Goal: Information Seeking & Learning: Learn about a topic

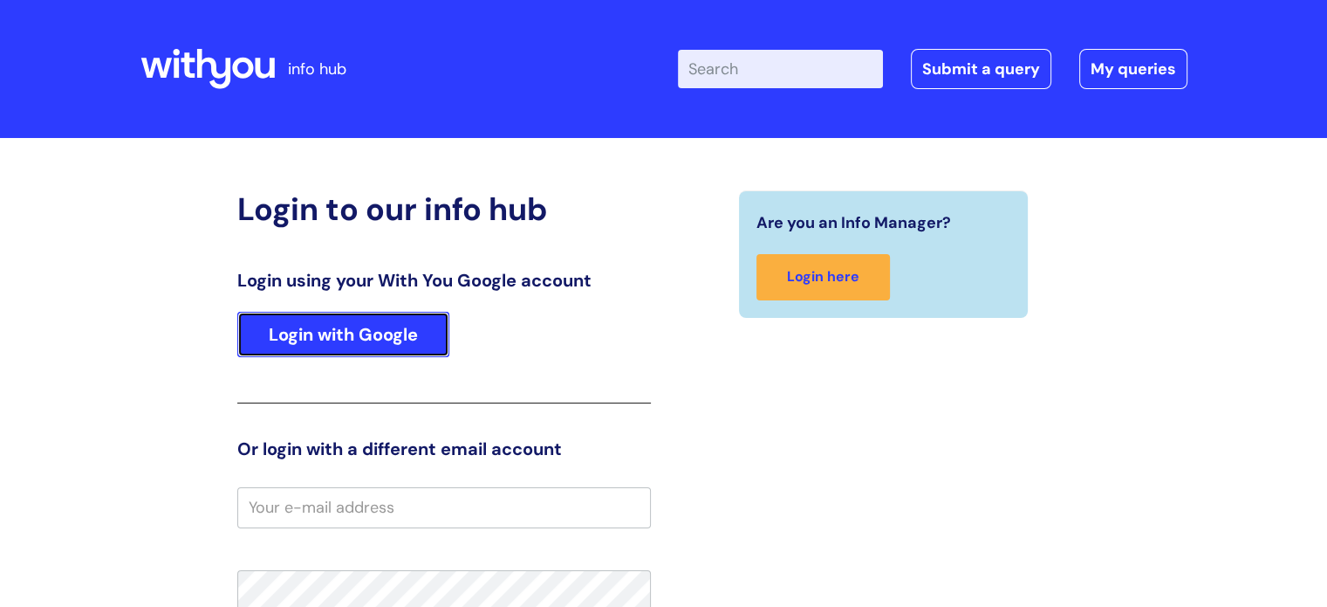
click at [364, 331] on link "Login with Google" at bounding box center [343, 334] width 212 height 45
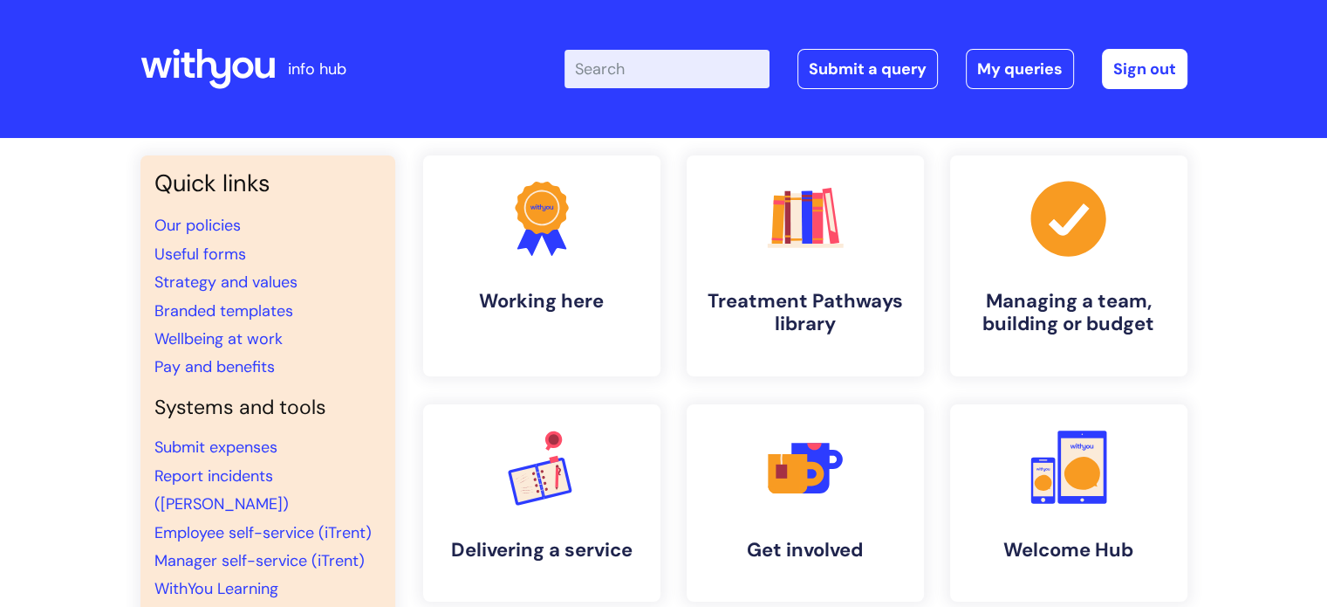
click at [628, 76] on input "Enter your search term here..." at bounding box center [667, 69] width 205 height 38
type input "observation forms"
click at [772, 302] on h4 "Treatment Pathways library" at bounding box center [805, 313] width 213 height 47
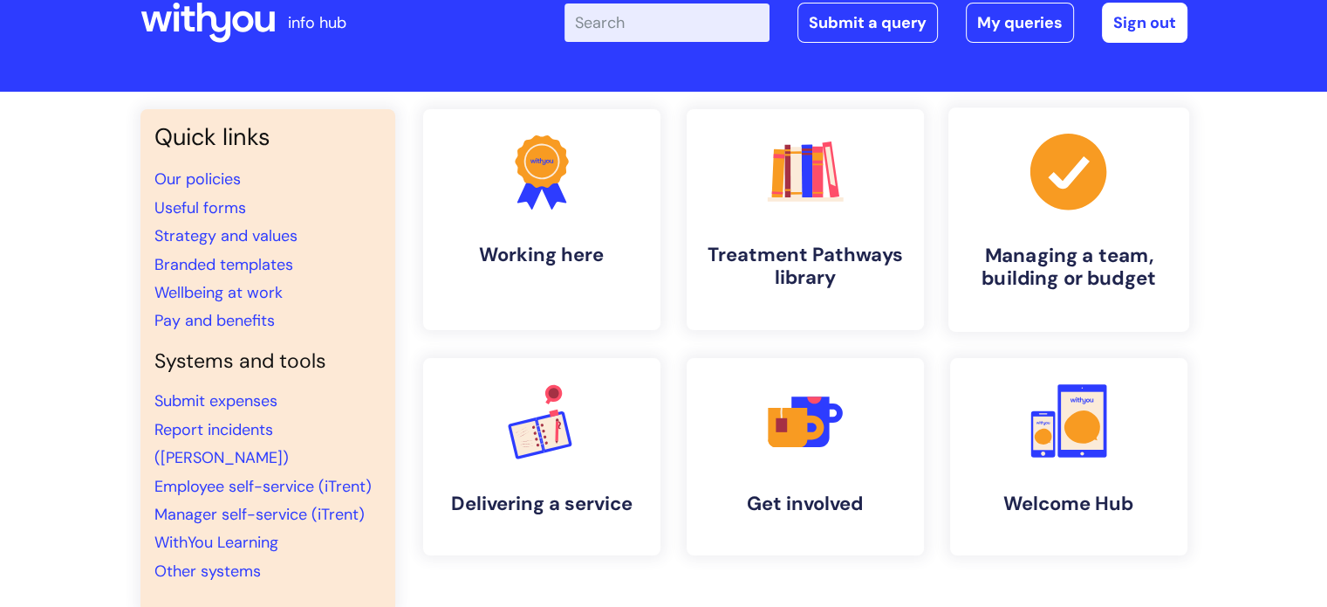
scroll to position [87, 0]
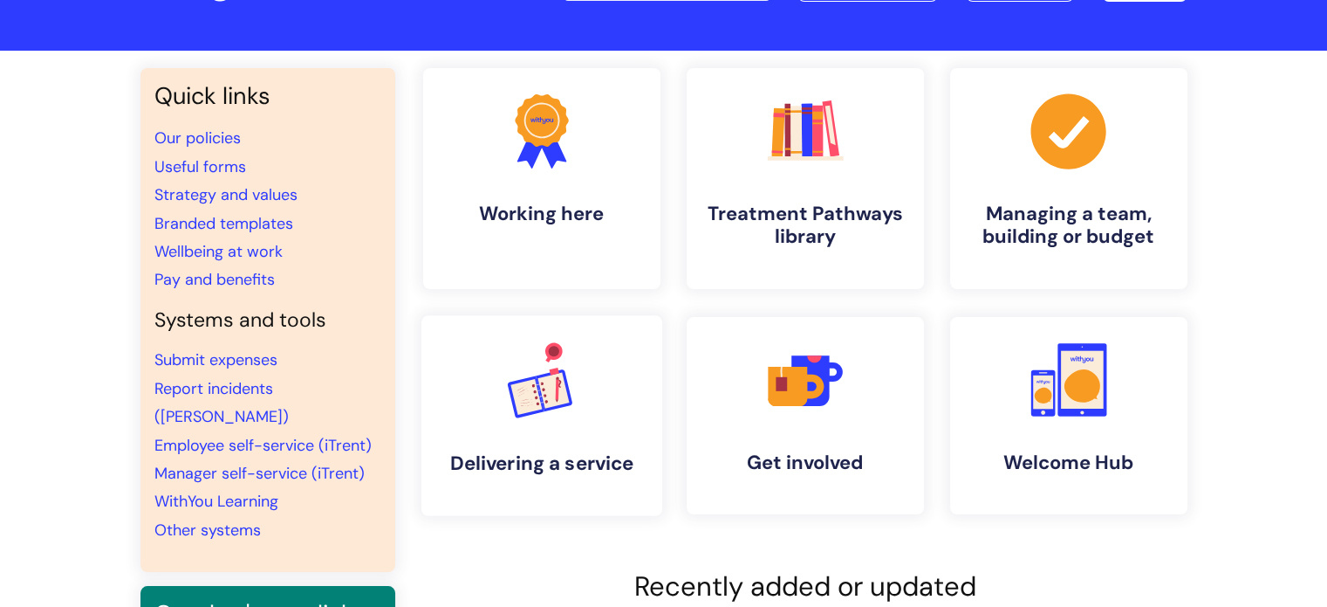
click at [549, 441] on link ".cls-1{font-family:DMSans-Bold, 'DM Sans';font-size:43.1802px;font-weight:700;}…" at bounding box center [541, 415] width 241 height 201
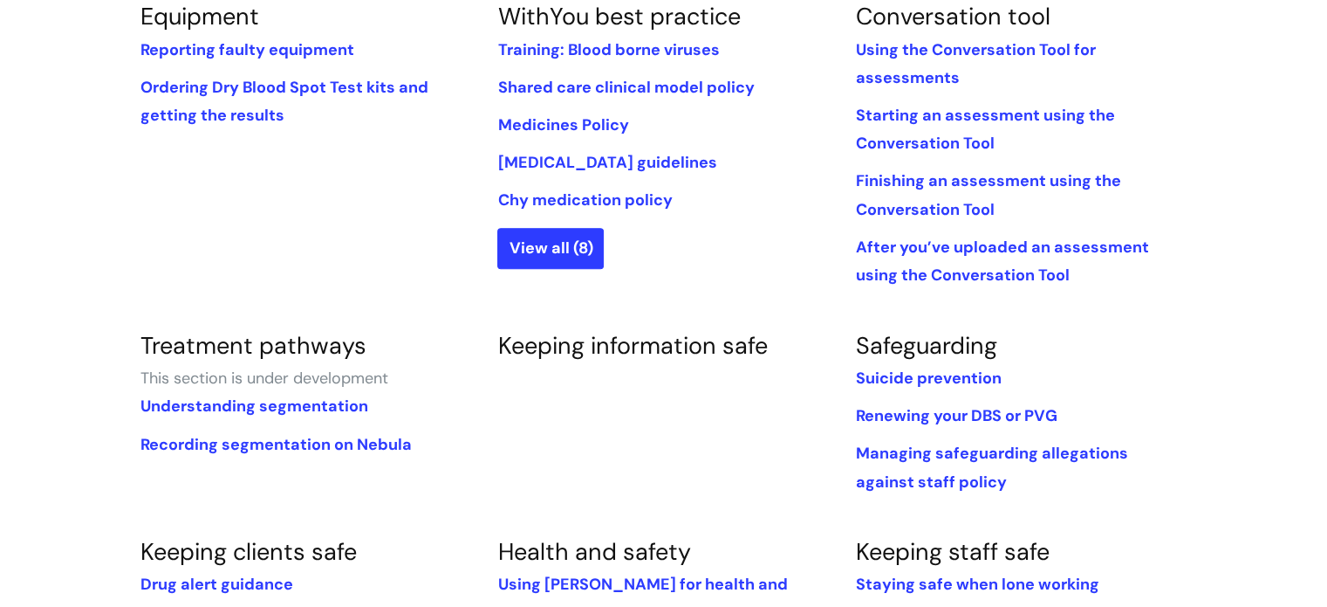
scroll to position [611, 0]
